Goal: Information Seeking & Learning: Understand process/instructions

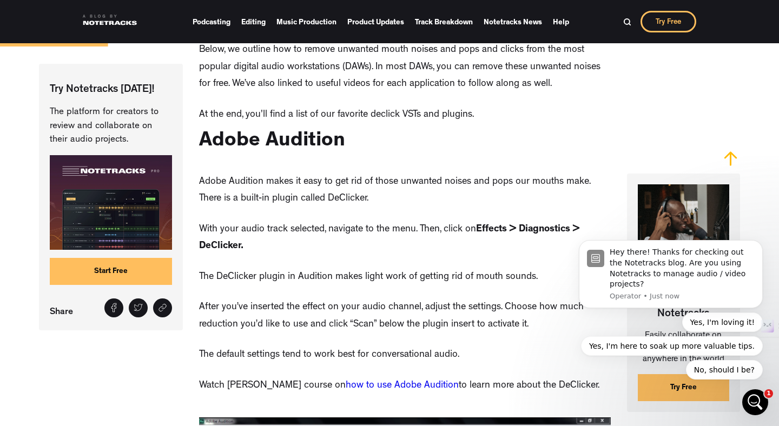
scroll to position [656, 0]
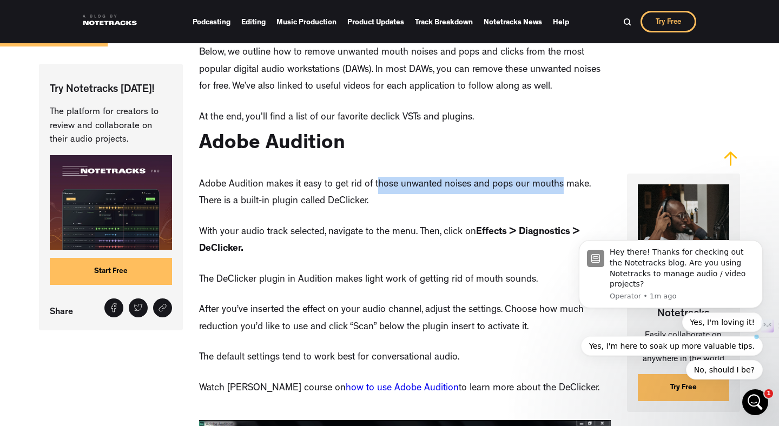
drag, startPoint x: 378, startPoint y: 185, endPoint x: 563, endPoint y: 182, distance: 185.1
click at [563, 182] on p "Adobe Audition makes it easy to get rid of those unwanted noises and pops our m…" at bounding box center [404, 194] width 411 height 34
click at [551, 186] on p "Adobe Audition makes it easy to get rid of those unwanted noises and pops our m…" at bounding box center [404, 194] width 411 height 34
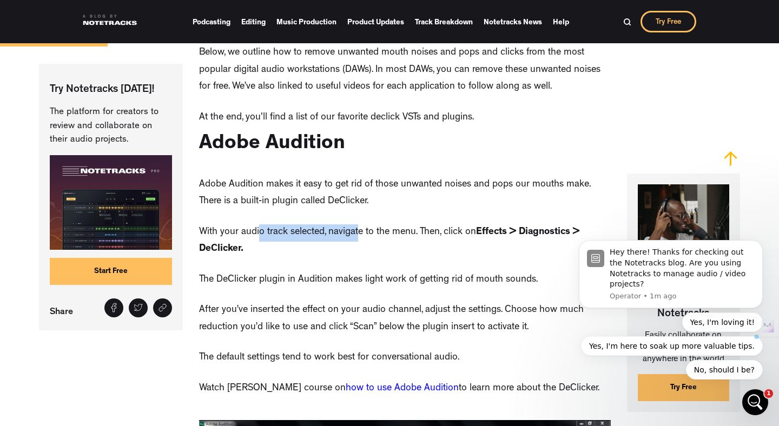
drag, startPoint x: 261, startPoint y: 229, endPoint x: 360, endPoint y: 226, distance: 99.1
click at [359, 226] on p "With your audio track selected, navigate to the menu. Then, click on Effects > …" at bounding box center [404, 242] width 411 height 34
drag, startPoint x: 447, startPoint y: 231, endPoint x: 498, endPoint y: 227, distance: 51.5
click at [498, 227] on p "With your audio track selected, navigate to the menu. Then, click on Effects > …" at bounding box center [404, 242] width 411 height 34
click at [504, 230] on strong "Effects > Diagnostics > DeClicker." at bounding box center [389, 241] width 381 height 27
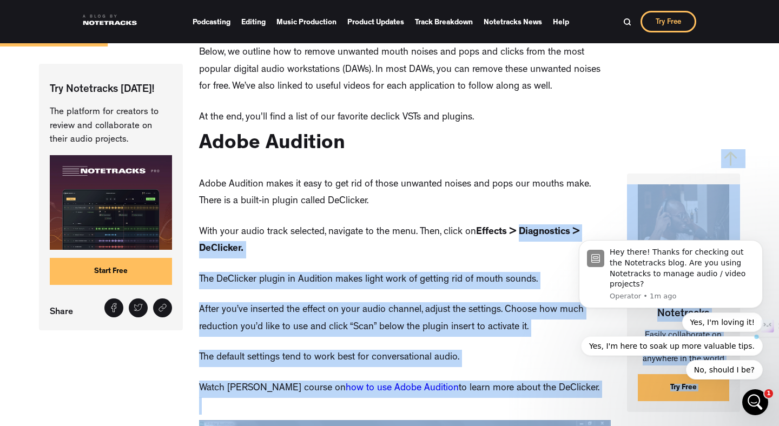
drag, startPoint x: 1089, startPoint y: 455, endPoint x: 570, endPoint y: 227, distance: 566.4
click at [556, 229] on strong "Effects > Diagnostics > DeClicker." at bounding box center [389, 241] width 381 height 27
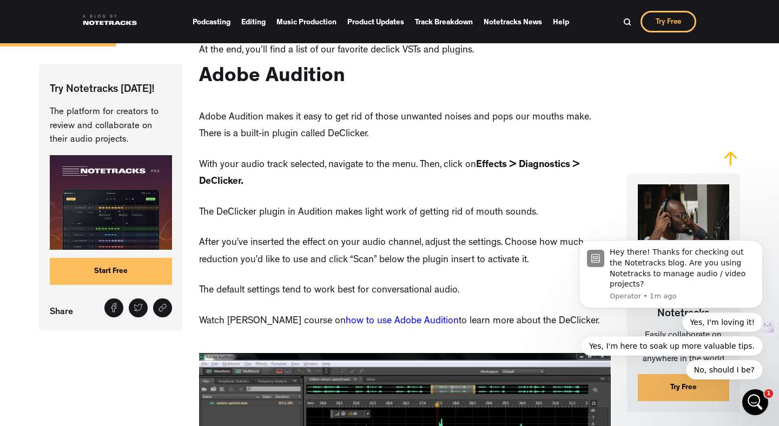
scroll to position [731, 0]
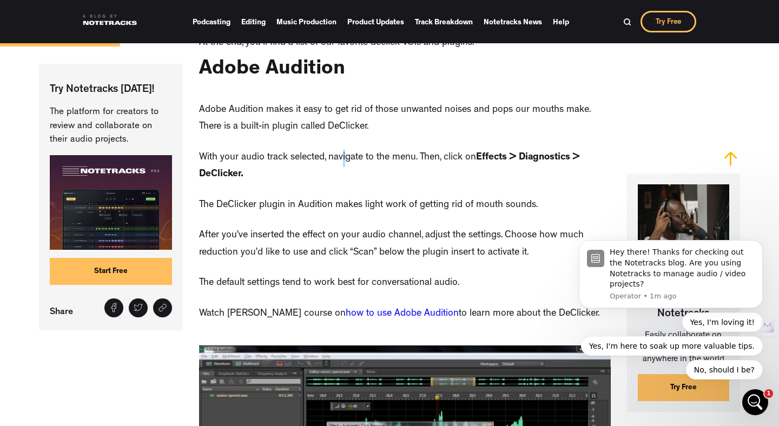
click at [345, 157] on p "With your audio track selected, navigate to the menu. Then, click on Effects > …" at bounding box center [404, 167] width 411 height 34
click at [374, 160] on p "With your audio track selected, navigate to the menu. Then, click on Effects > …" at bounding box center [404, 167] width 411 height 34
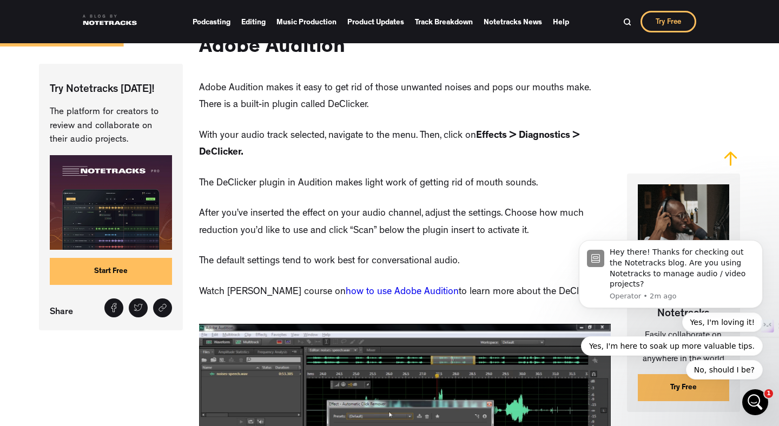
scroll to position [751, 0]
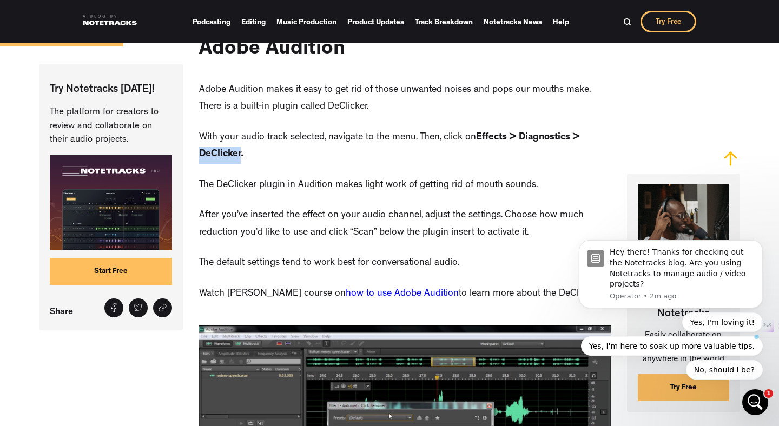
drag, startPoint x: 200, startPoint y: 153, endPoint x: 242, endPoint y: 150, distance: 42.8
click at [242, 150] on strong "Effects > Diagnostics > DeClicker." at bounding box center [389, 146] width 381 height 27
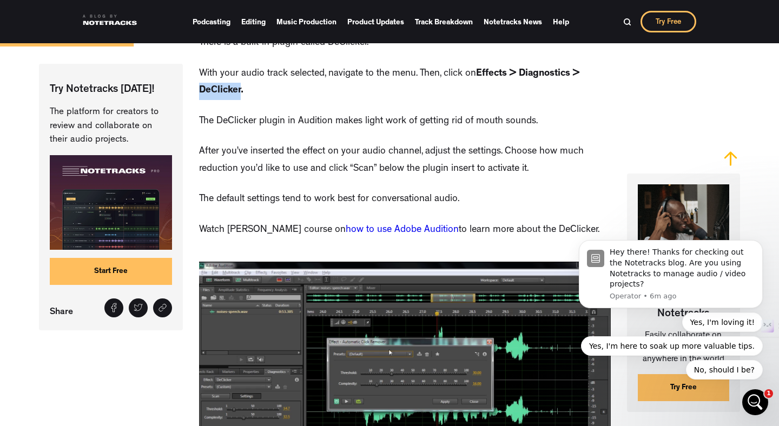
scroll to position [814, 0]
